Goal: Information Seeking & Learning: Learn about a topic

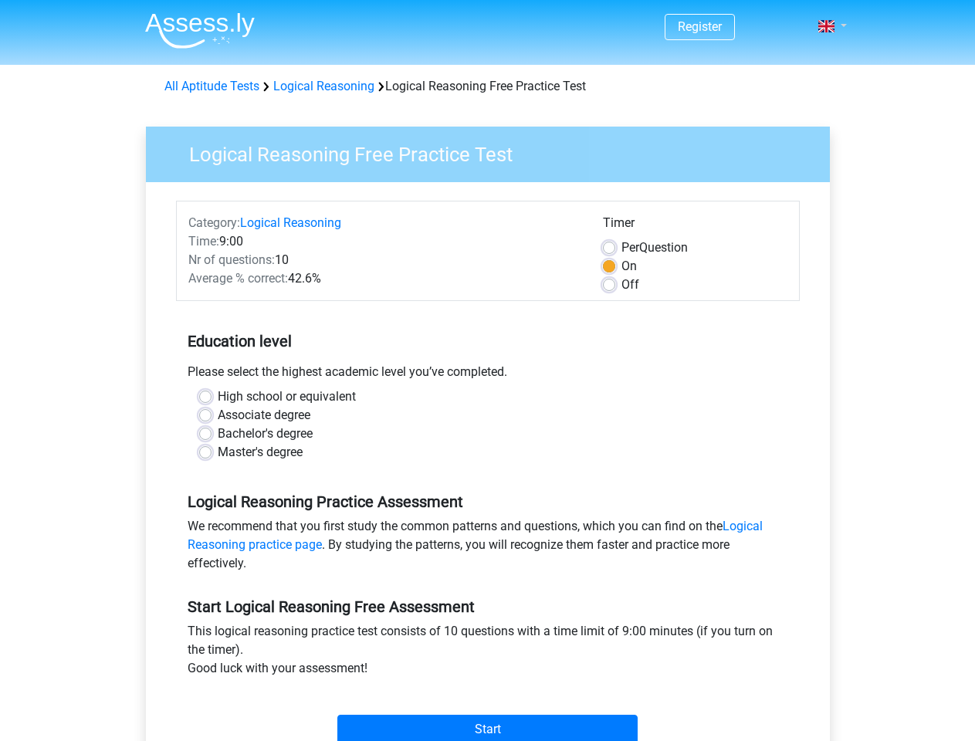
click at [827, 26] on span at bounding box center [826, 26] width 16 height 12
click at [487, 728] on input "Start" at bounding box center [487, 729] width 300 height 29
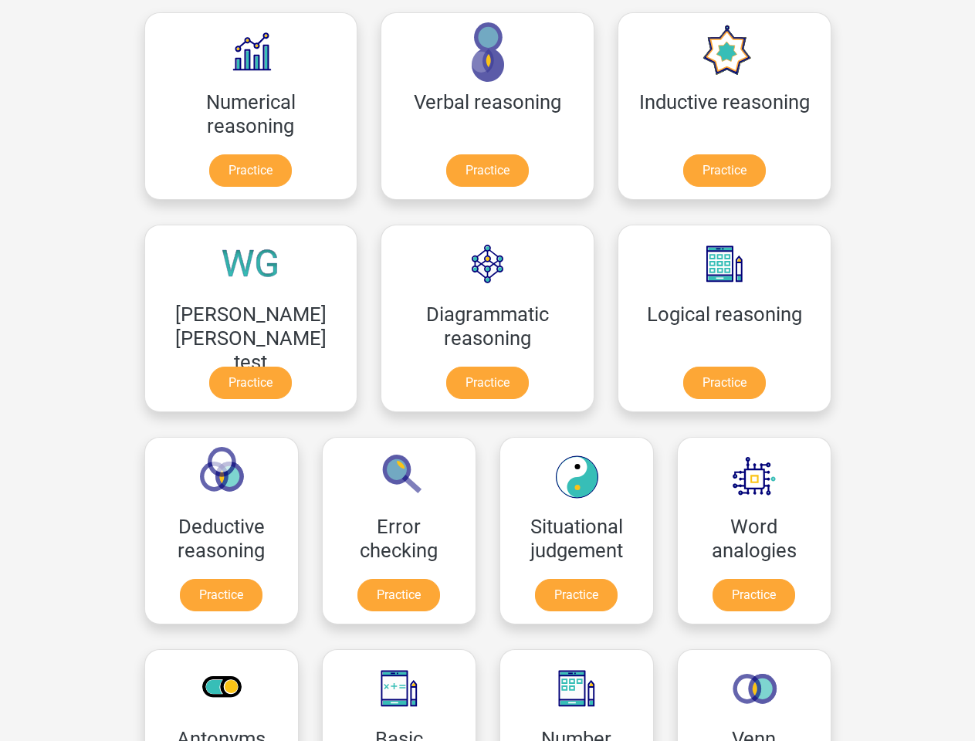
scroll to position [245, 0]
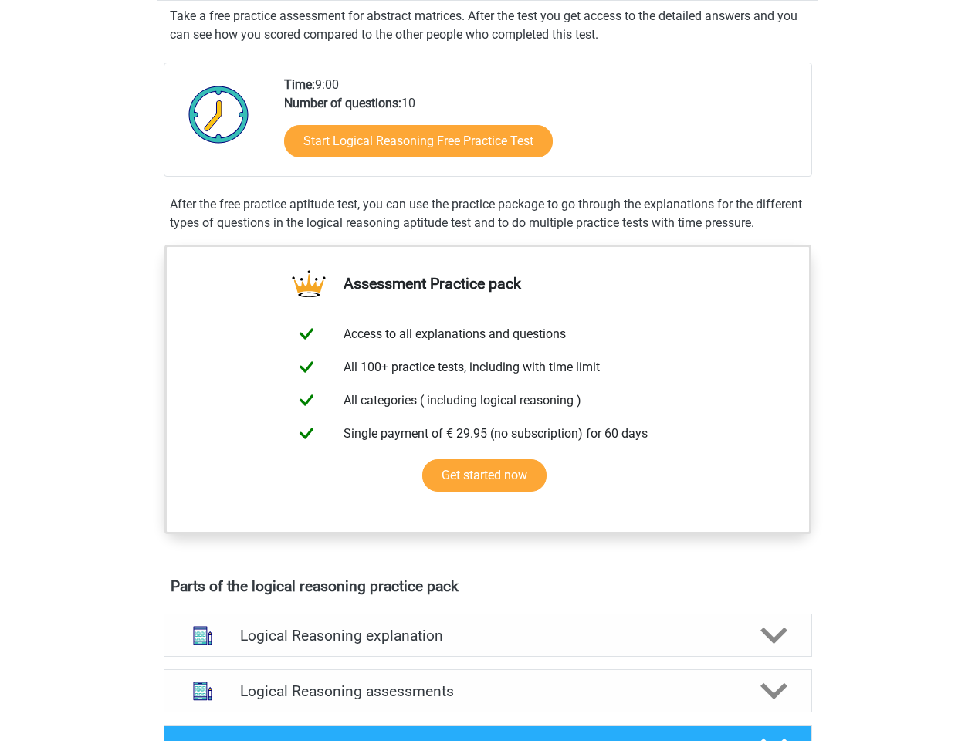
scroll to position [297, 0]
